Goal: Information Seeking & Learning: Learn about a topic

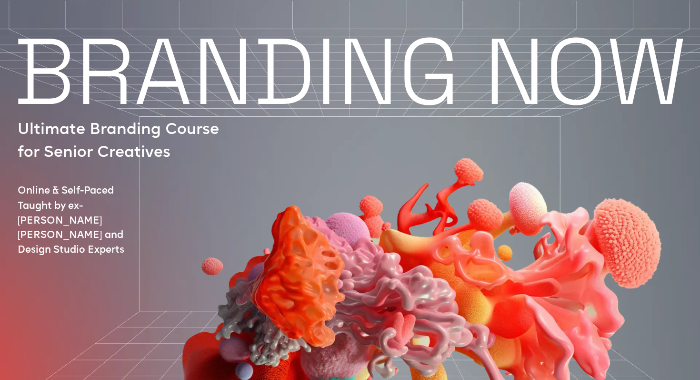
click at [101, 80] on div at bounding box center [394, 269] width 686 height 378
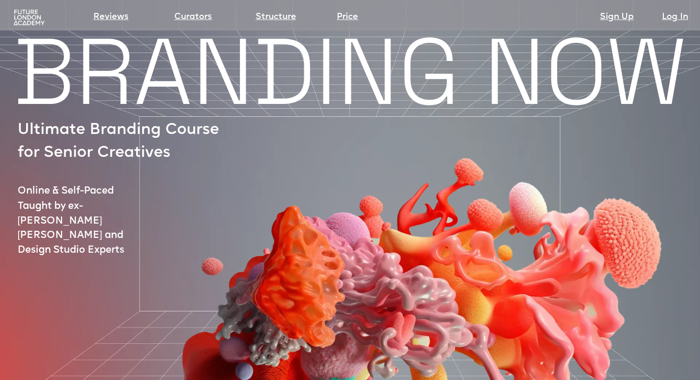
click at [28, 16] on img at bounding box center [29, 17] width 34 height 17
click at [20, 20] on img at bounding box center [29, 17] width 34 height 17
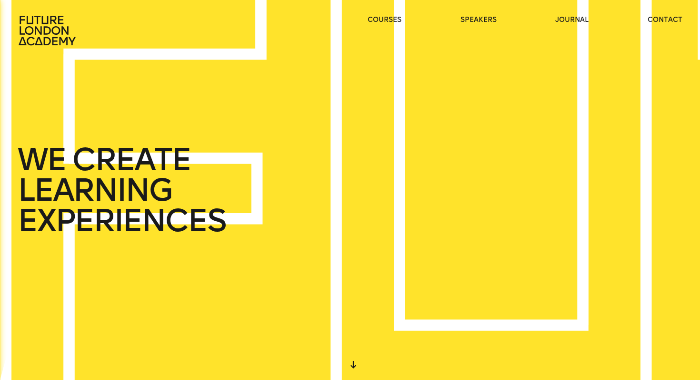
click at [2, 108] on div "WE CREATE LEARNING EXPERIENCES" at bounding box center [378, 190] width 770 height 418
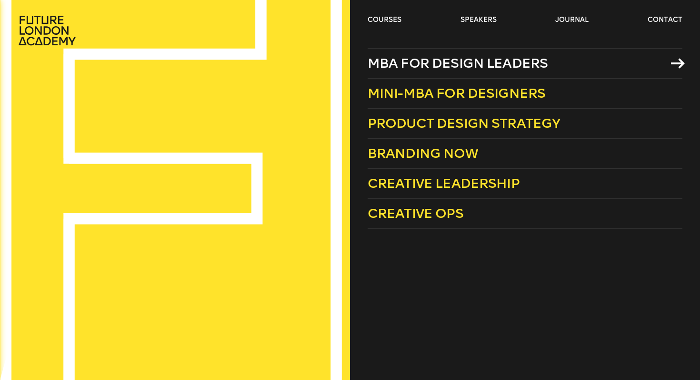
click at [393, 65] on span "MBA for Design Leaders" at bounding box center [458, 63] width 180 height 16
